Goal: Task Accomplishment & Management: Use online tool/utility

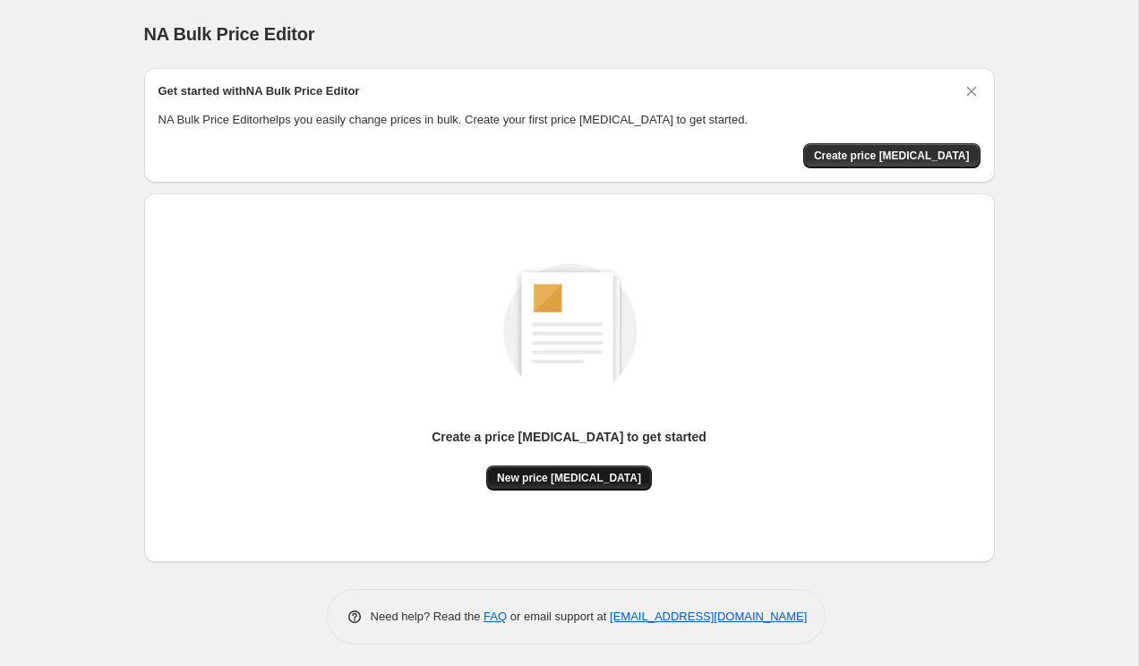
click at [613, 473] on span "New price [MEDICAL_DATA]" at bounding box center [569, 478] width 144 height 14
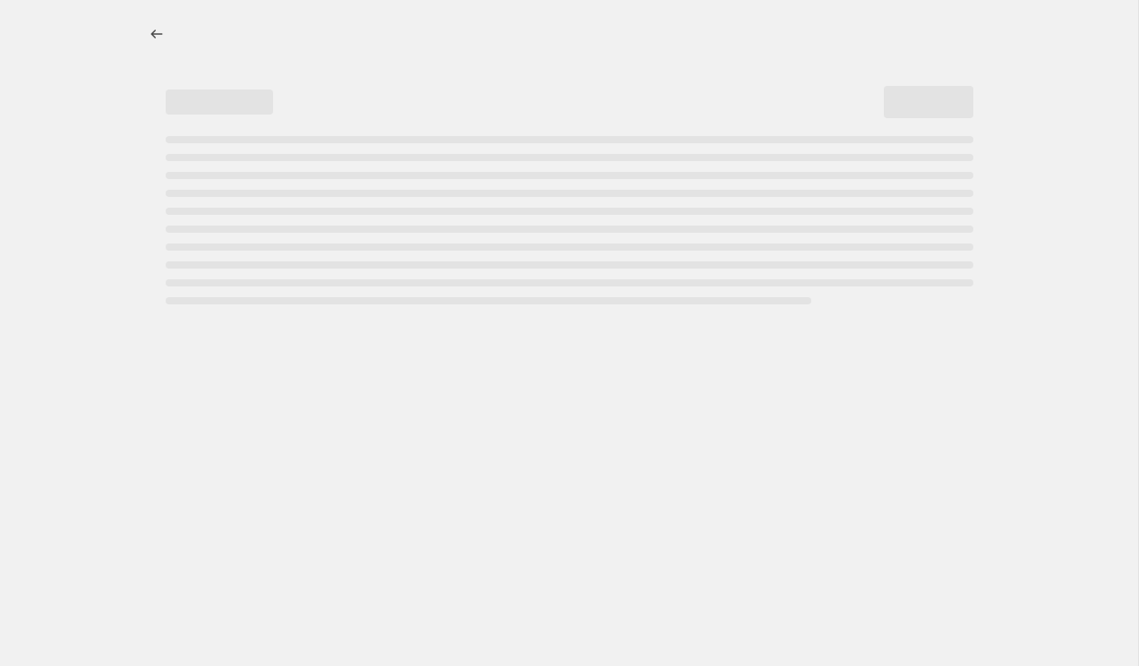
select select "percentage"
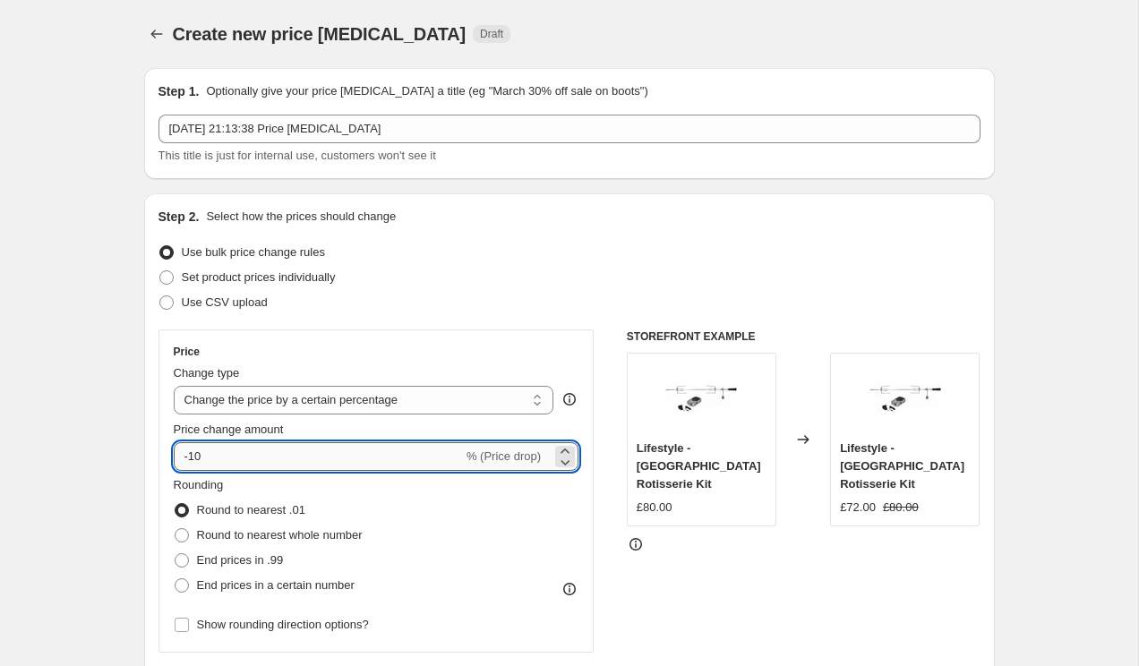
click at [231, 464] on input "-10" at bounding box center [318, 456] width 289 height 29
type input "-1"
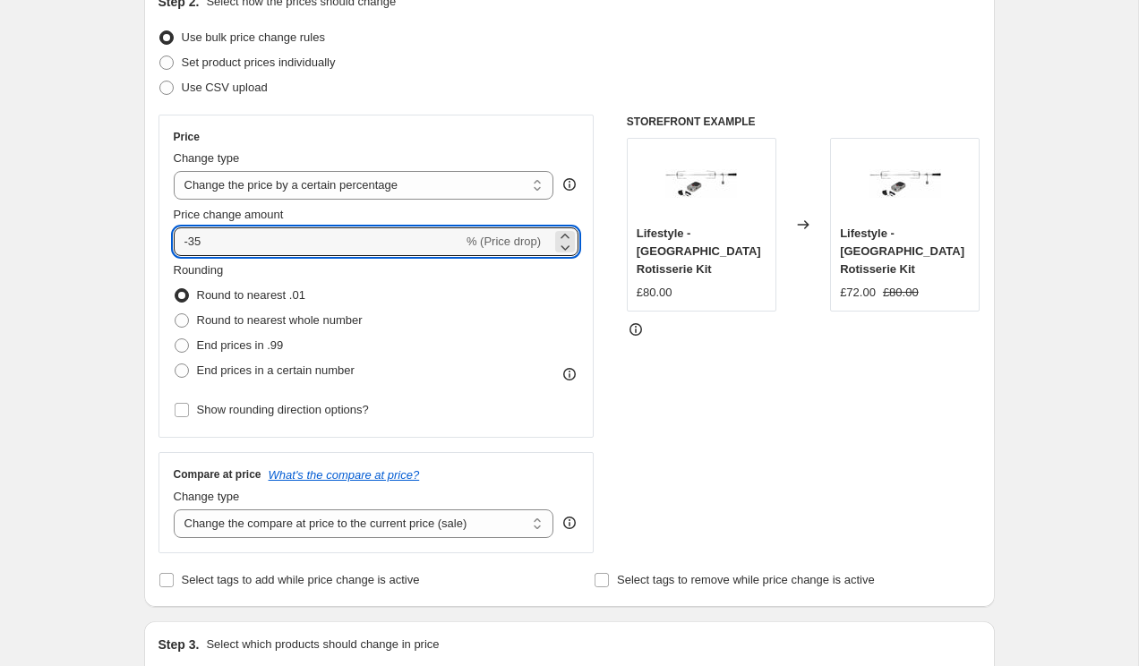
scroll to position [231, 0]
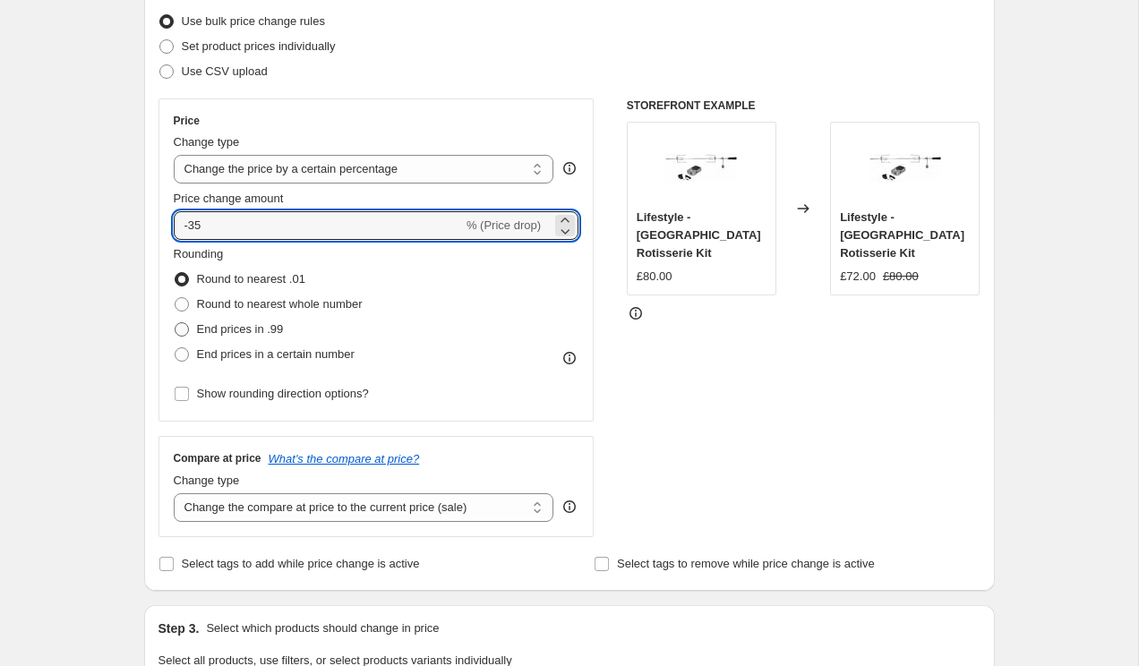
type input "-35"
click at [204, 326] on span "End prices in .99" at bounding box center [240, 328] width 87 height 13
click at [175, 323] on input "End prices in .99" at bounding box center [175, 322] width 1 height 1
radio input "true"
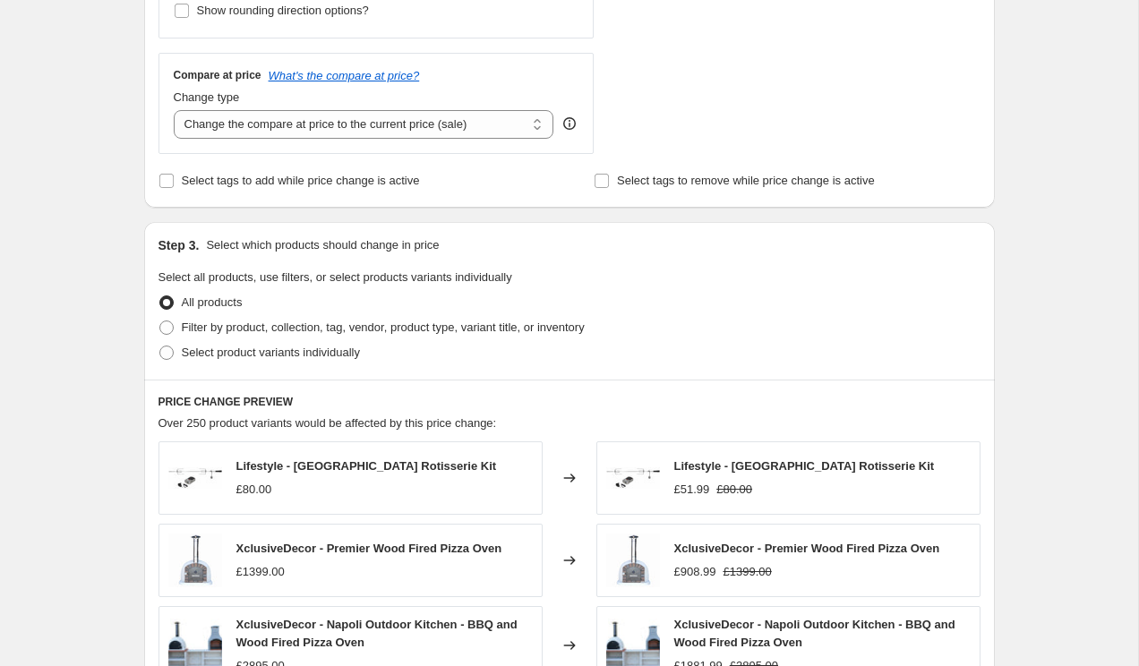
scroll to position [618, 0]
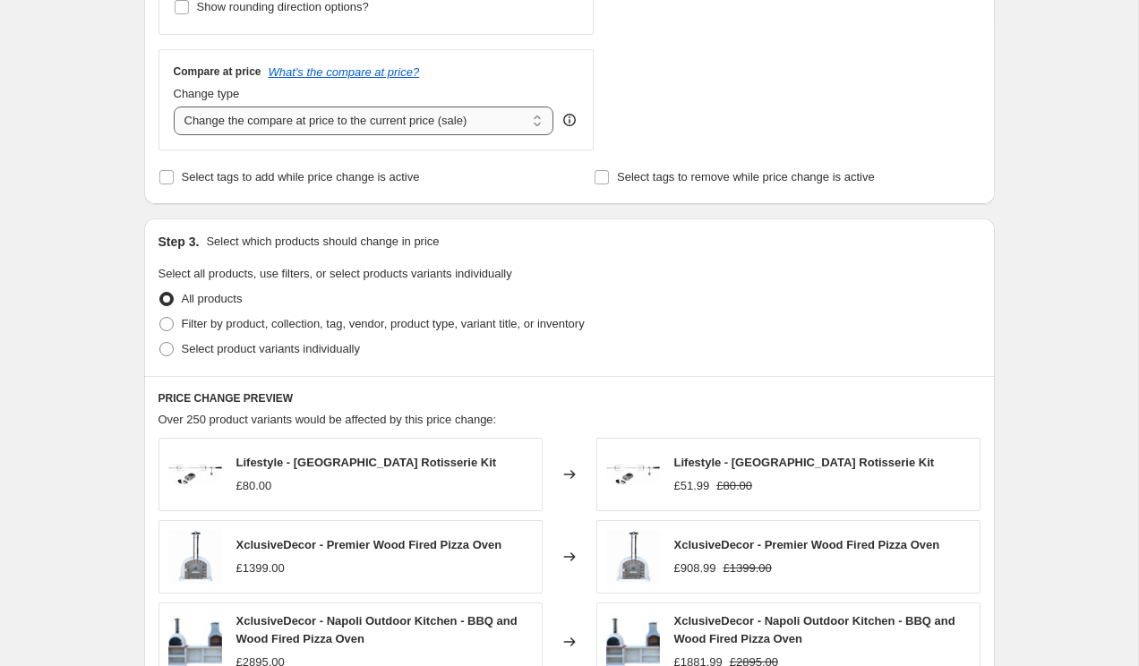
click at [328, 110] on select "Change the compare at price to the current price (sale) Change the compare at p…" at bounding box center [364, 121] width 380 height 29
select select "remove"
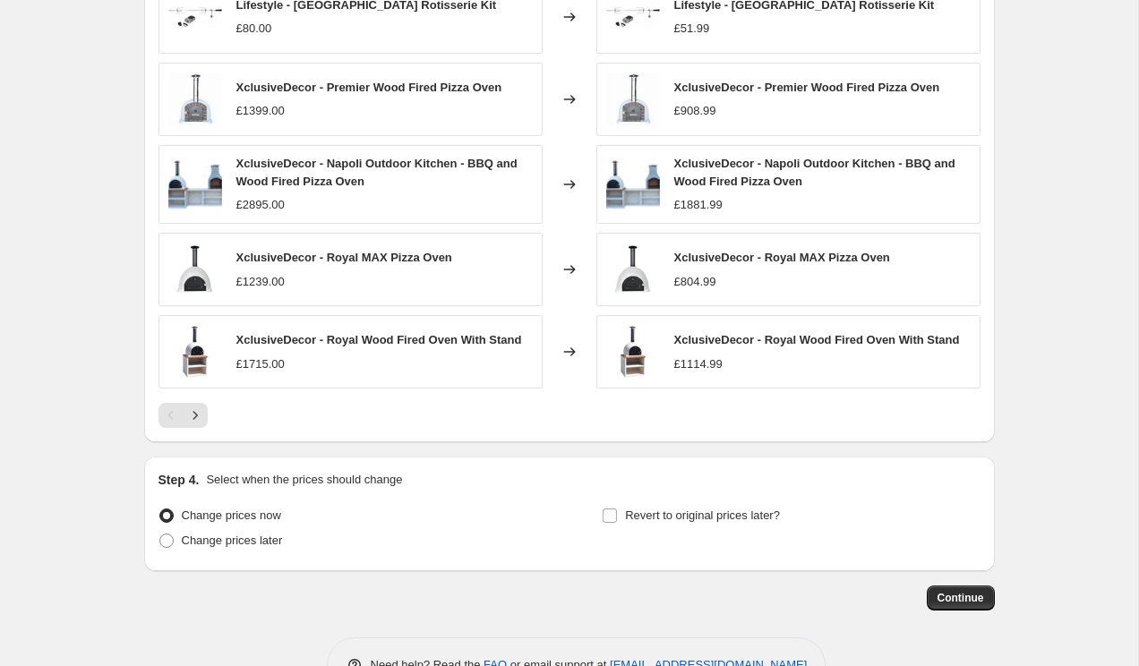
scroll to position [1129, 0]
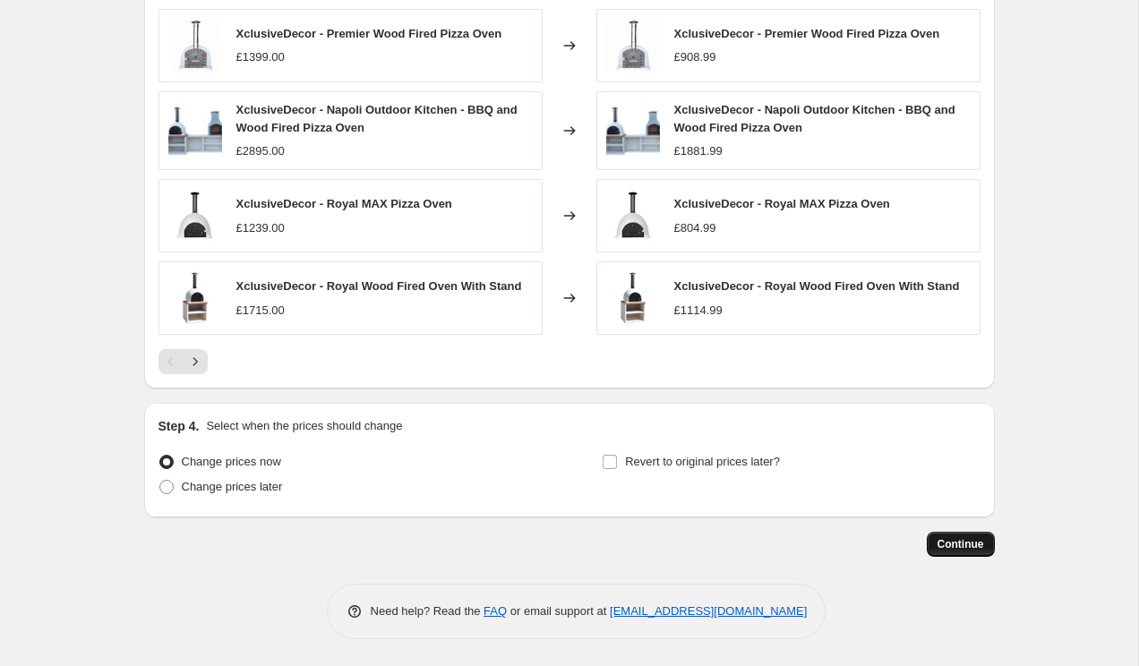
click at [944, 551] on span "Continue" at bounding box center [960, 544] width 47 height 14
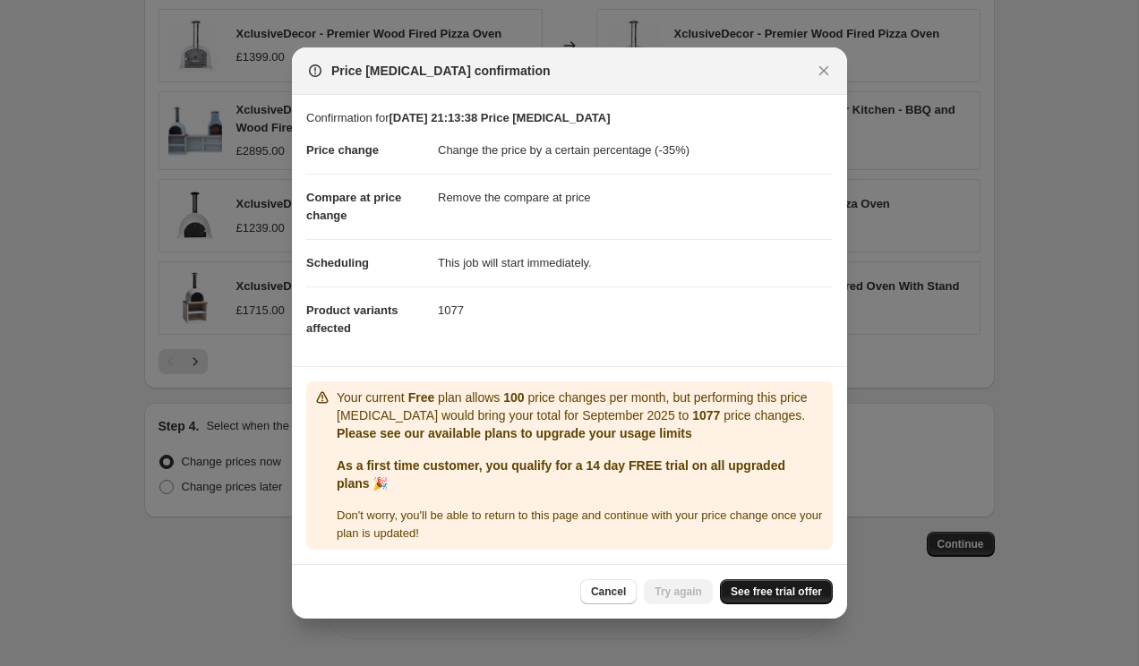
click at [748, 583] on link "See free trial offer" at bounding box center [776, 591] width 113 height 25
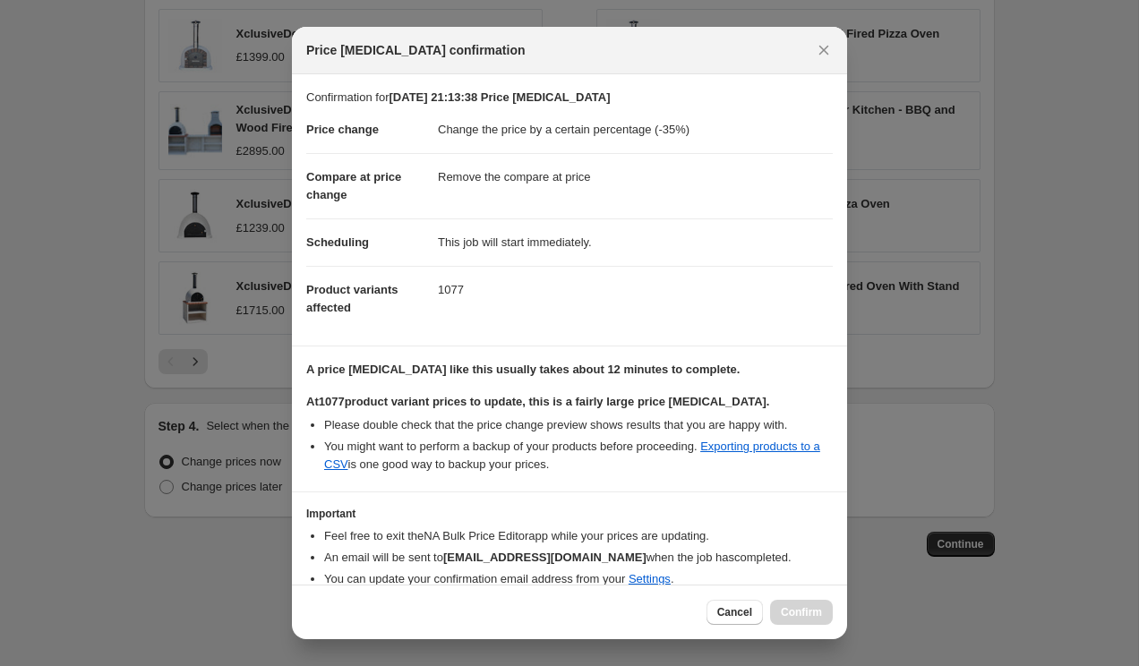
scroll to position [76, 0]
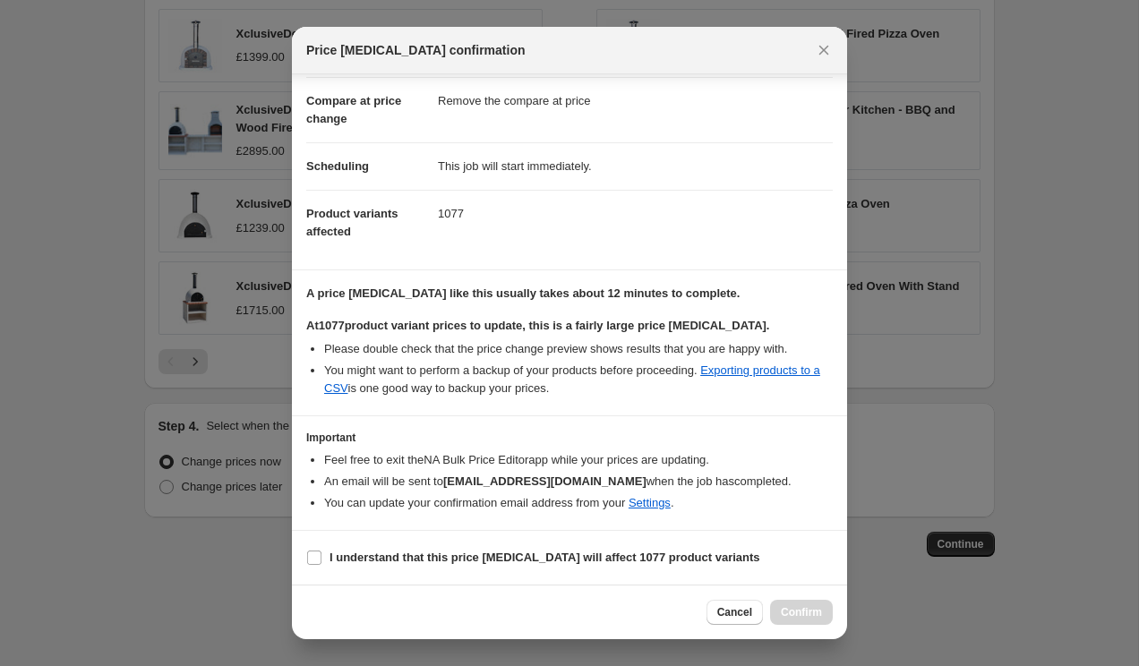
click at [413, 570] on section "I understand that this price change job will affect 1077 product variants" at bounding box center [569, 558] width 555 height 54
click at [442, 557] on b "I understand that this price change job will affect 1077 product variants" at bounding box center [544, 557] width 431 height 13
click at [321, 557] on input "I understand that this price change job will affect 1077 product variants" at bounding box center [314, 558] width 14 height 14
checkbox input "true"
click at [799, 623] on button "Confirm" at bounding box center [801, 612] width 63 height 25
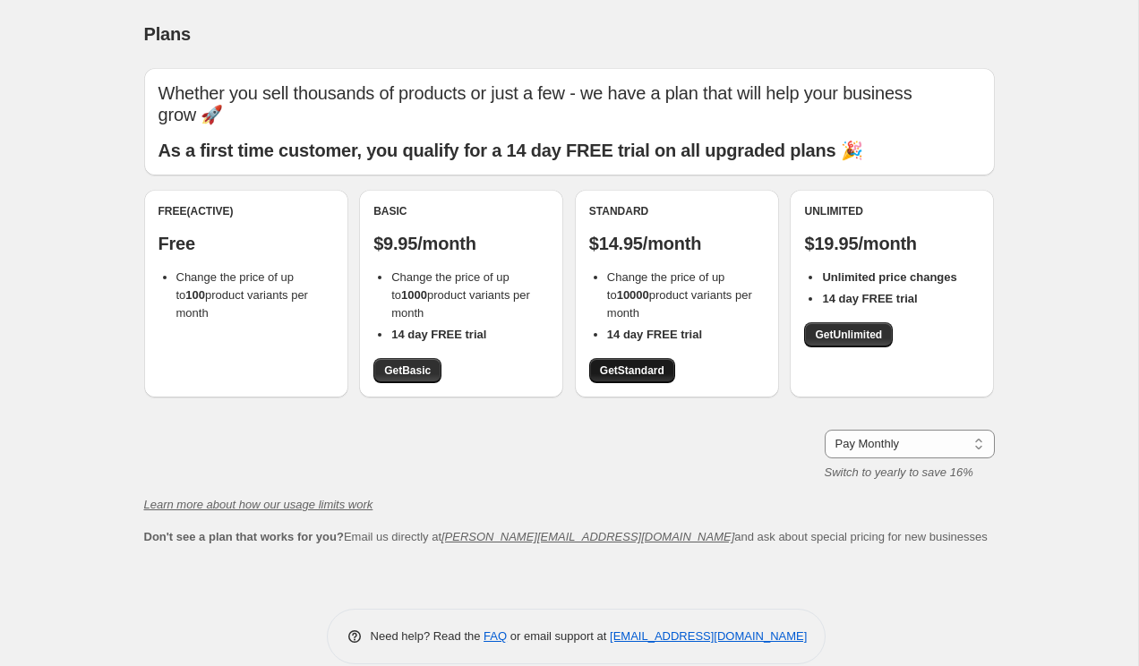
click at [620, 363] on span "Get Standard" at bounding box center [632, 370] width 64 height 14
